Goal: Transaction & Acquisition: Purchase product/service

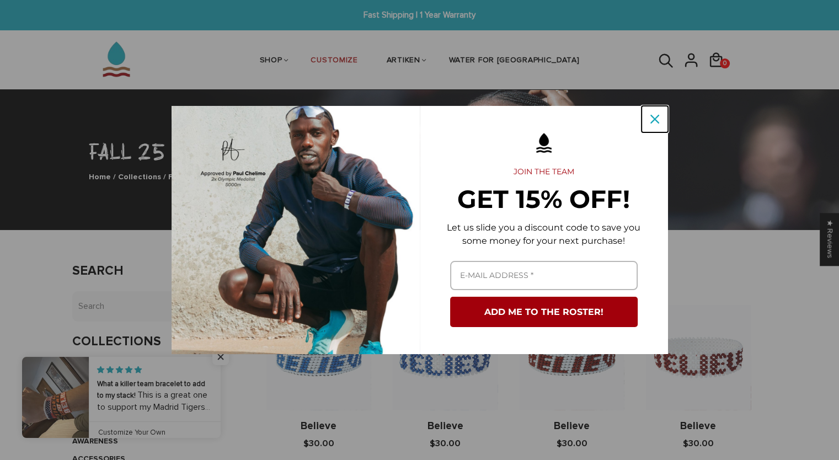
click at [657, 119] on icon "close icon" at bounding box center [654, 119] width 9 height 9
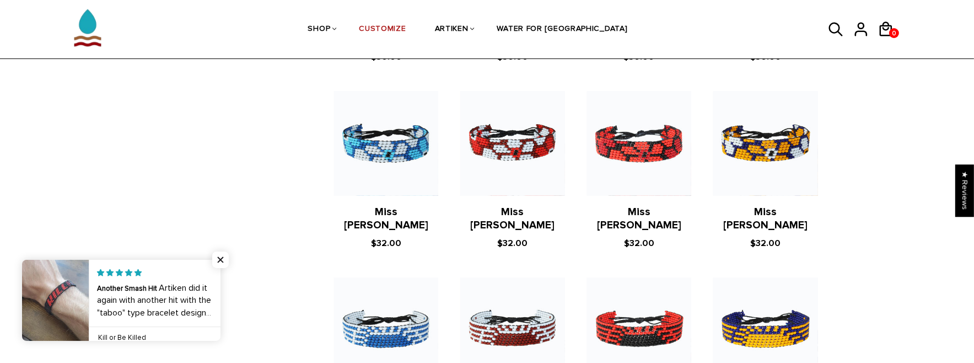
scroll to position [1764, 0]
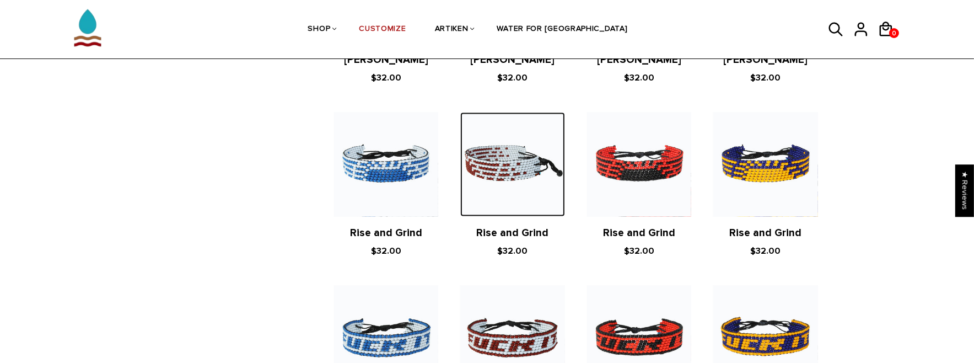
click at [525, 169] on img at bounding box center [512, 164] width 104 height 104
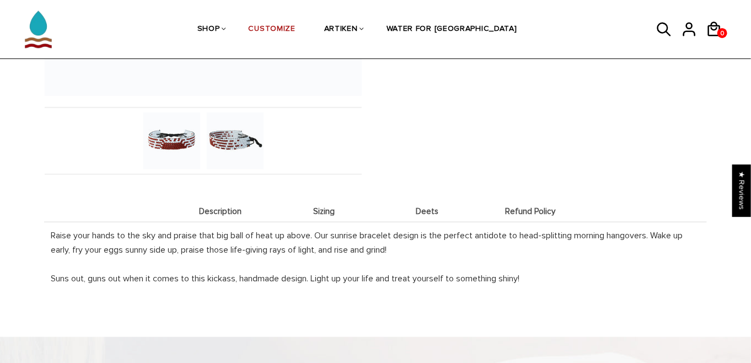
scroll to position [192, 0]
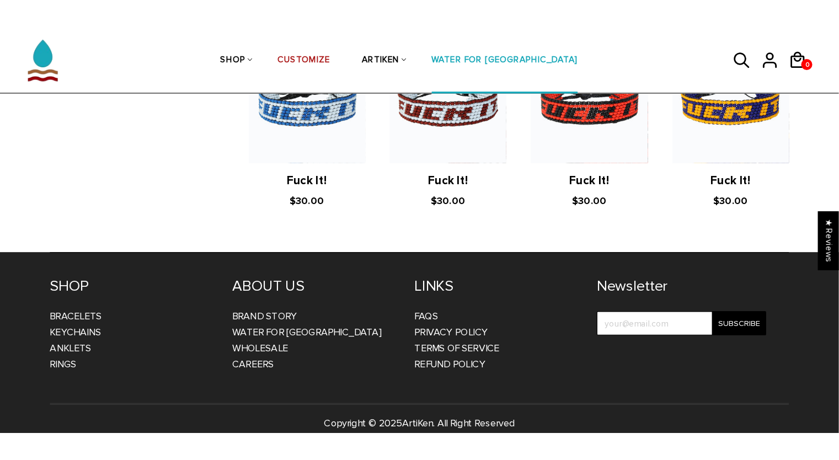
scroll to position [1209, 0]
